Goal: Information Seeking & Learning: Learn about a topic

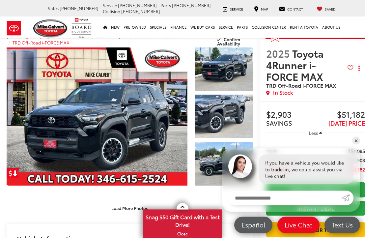
scroll to position [12, 0]
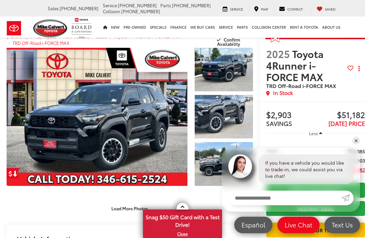
click at [164, 126] on link "Expand Photo 0" at bounding box center [97, 117] width 181 height 138
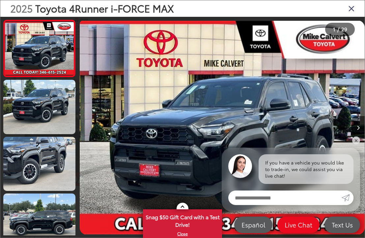
click at [360, 124] on button "Next image" at bounding box center [357, 127] width 13 height 23
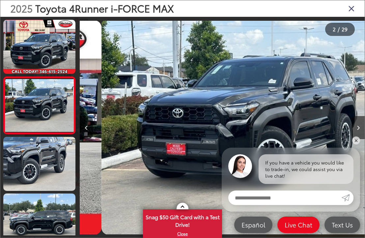
scroll to position [0, 285]
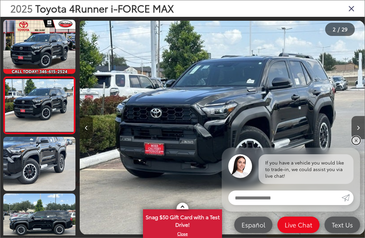
click at [355, 142] on link "✕" at bounding box center [356, 140] width 8 height 8
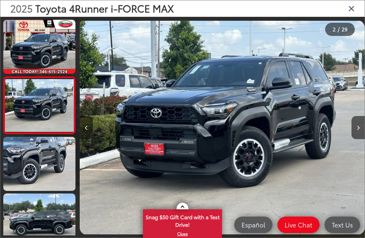
click at [360, 129] on button "Next image" at bounding box center [357, 127] width 13 height 23
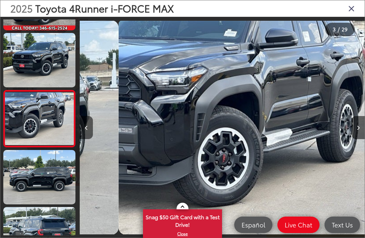
scroll to position [54, 0]
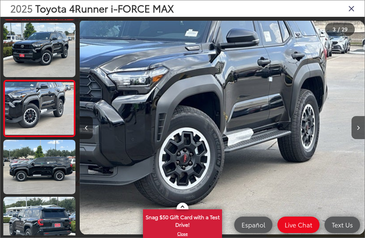
click at [361, 129] on button "Next image" at bounding box center [357, 127] width 13 height 23
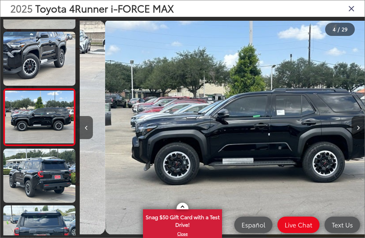
scroll to position [110, 0]
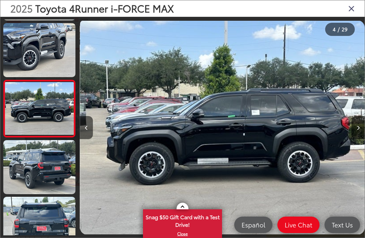
click at [360, 128] on button "Next image" at bounding box center [357, 127] width 13 height 23
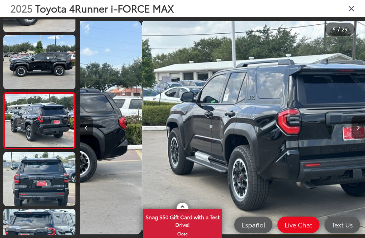
scroll to position [0, 1139]
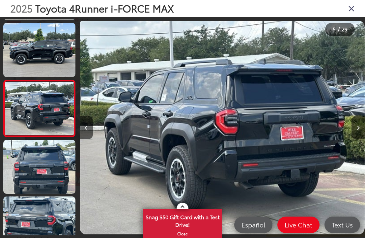
click at [362, 131] on button "Next image" at bounding box center [357, 127] width 13 height 23
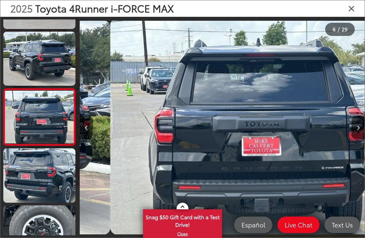
scroll to position [224, 0]
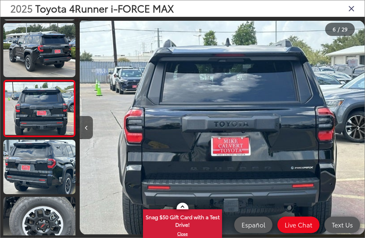
click at [360, 128] on button "Next image" at bounding box center [357, 127] width 13 height 23
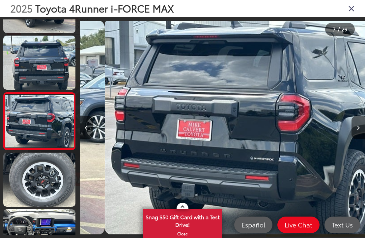
scroll to position [280, 0]
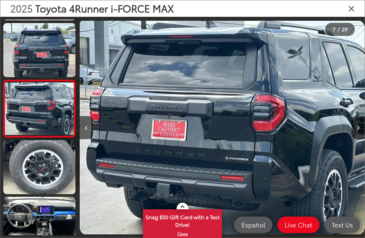
click at [362, 131] on button "Next image" at bounding box center [357, 127] width 13 height 23
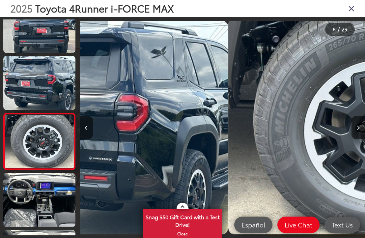
scroll to position [334, 0]
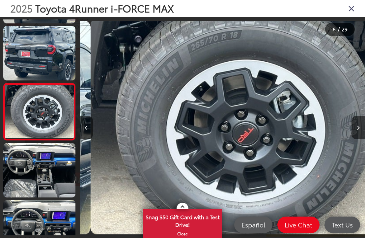
click at [361, 133] on button "Next image" at bounding box center [357, 127] width 13 height 23
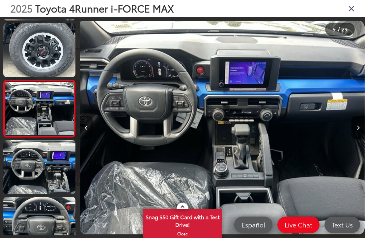
click at [354, 11] on icon "Close gallery" at bounding box center [351, 8] width 7 height 9
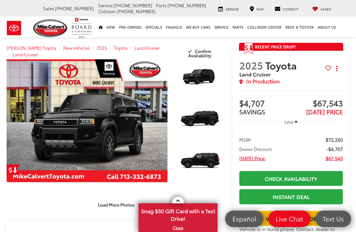
click at [214, 164] on link "Expand Photo 3" at bounding box center [199, 163] width 51 height 39
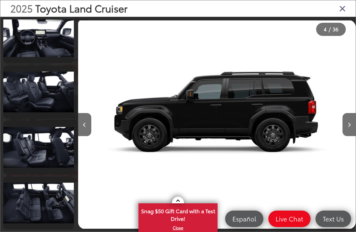
scroll to position [1785, 0]
click at [37, 48] on link at bounding box center [38, 36] width 70 height 53
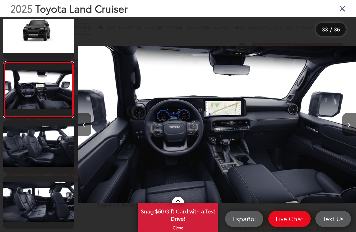
scroll to position [1714, 0]
